Goal: Browse casually

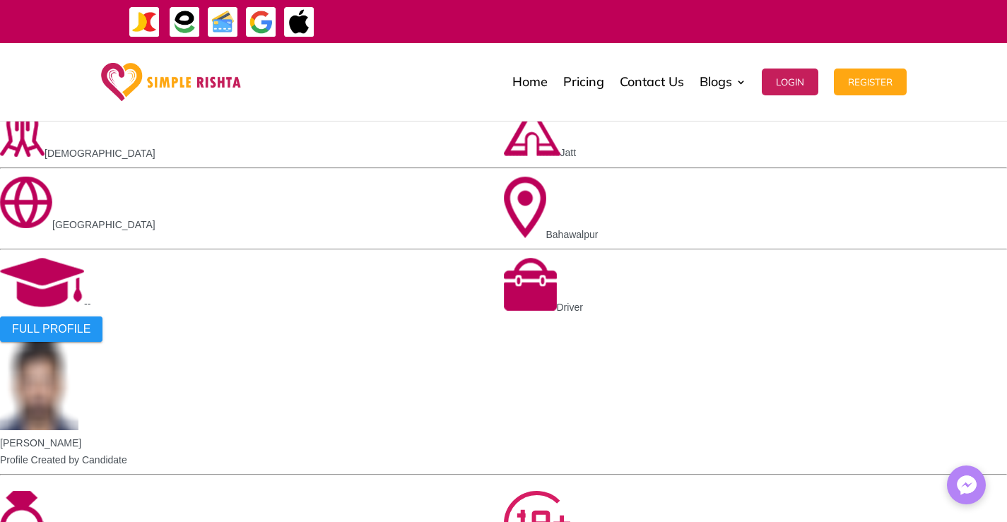
scroll to position [1060, 0]
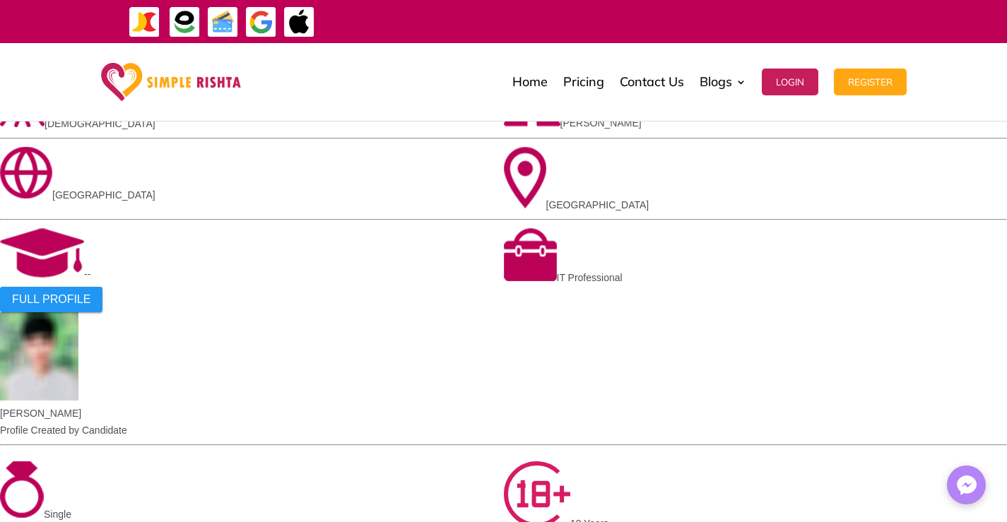
scroll to position [1077, 0]
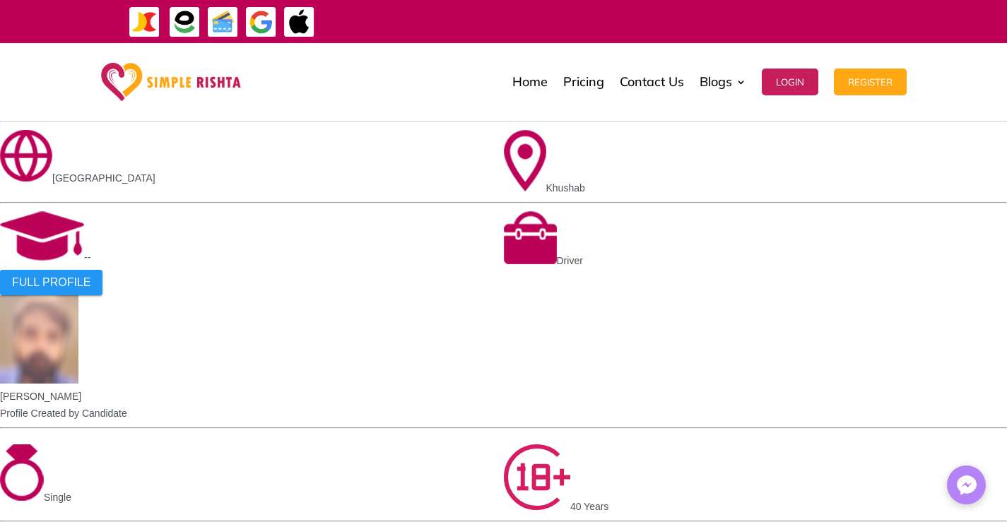
scroll to position [1060, 0]
